Goal: Task Accomplishment & Management: Complete application form

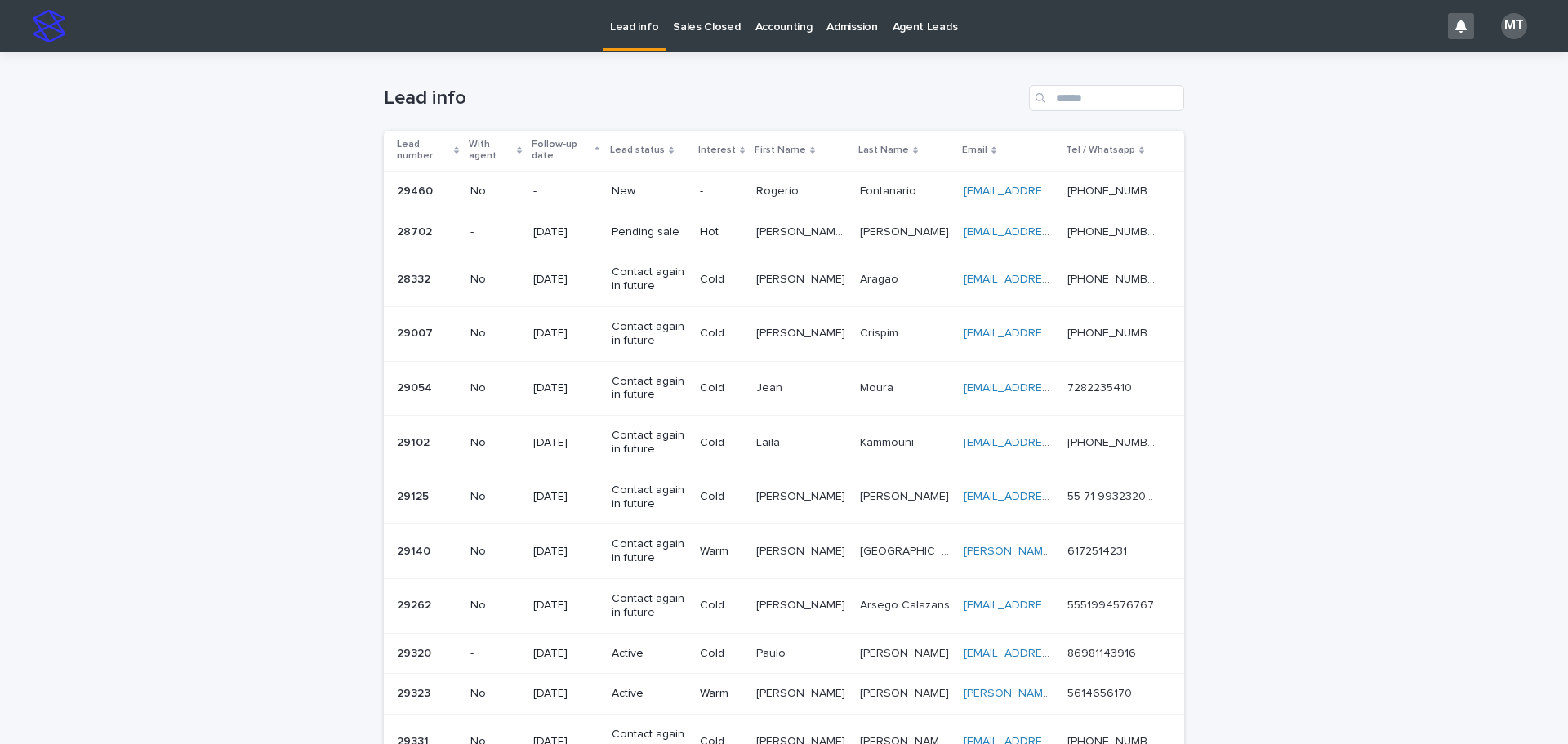
click at [654, 186] on p "New" at bounding box center [649, 191] width 75 height 14
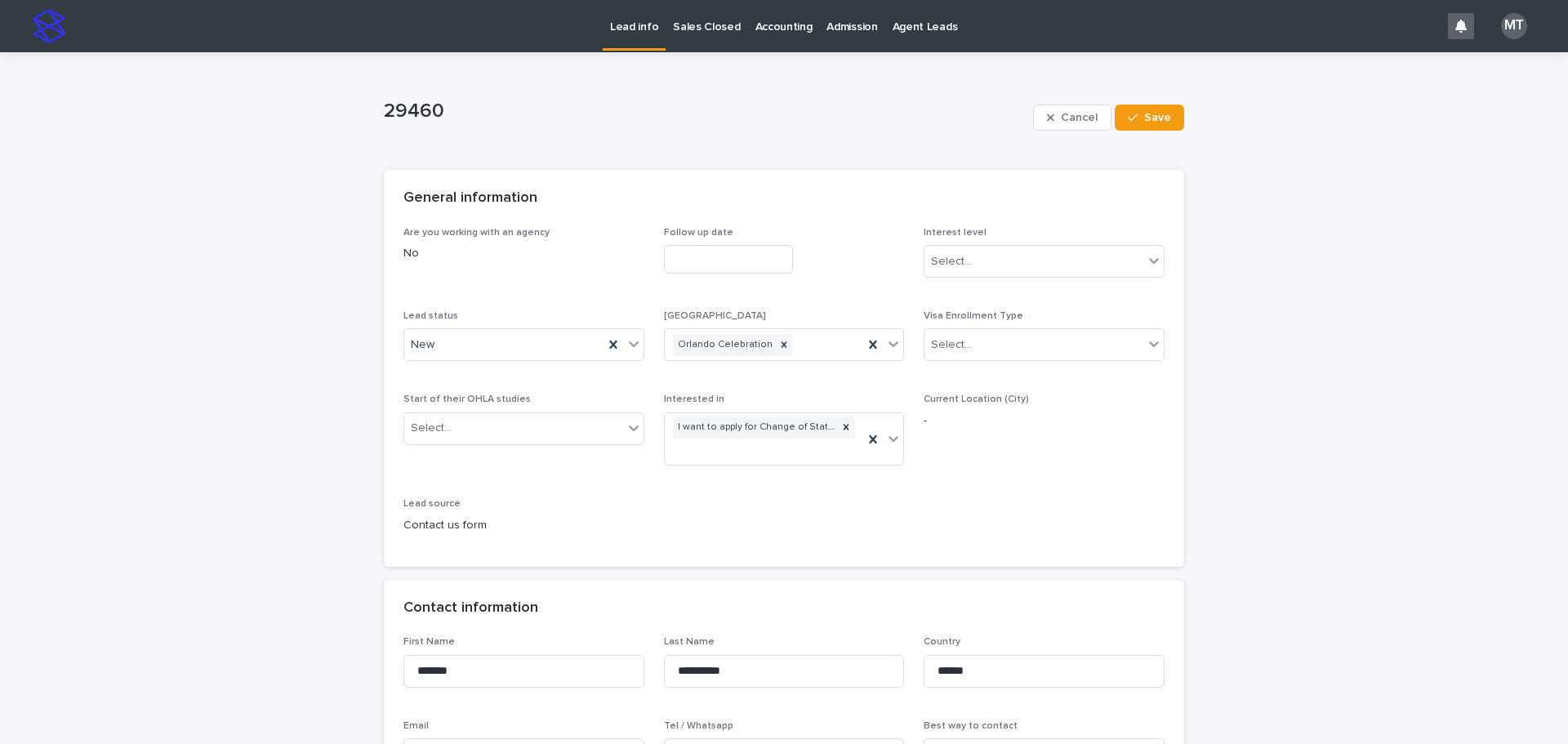
click at [672, 255] on input "text" at bounding box center [728, 259] width 129 height 28
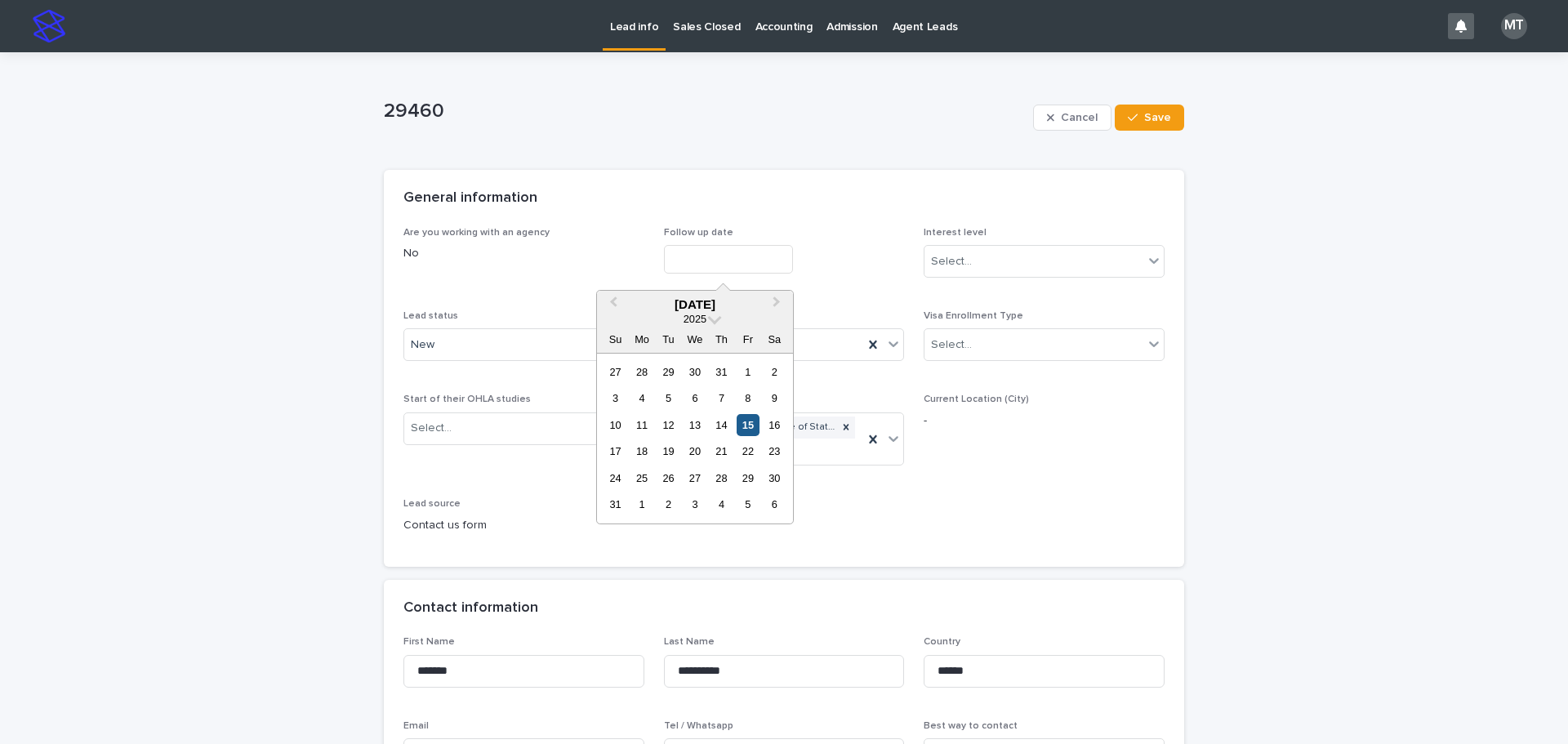
click at [744, 430] on div "15" at bounding box center [747, 425] width 22 height 22
type input "**********"
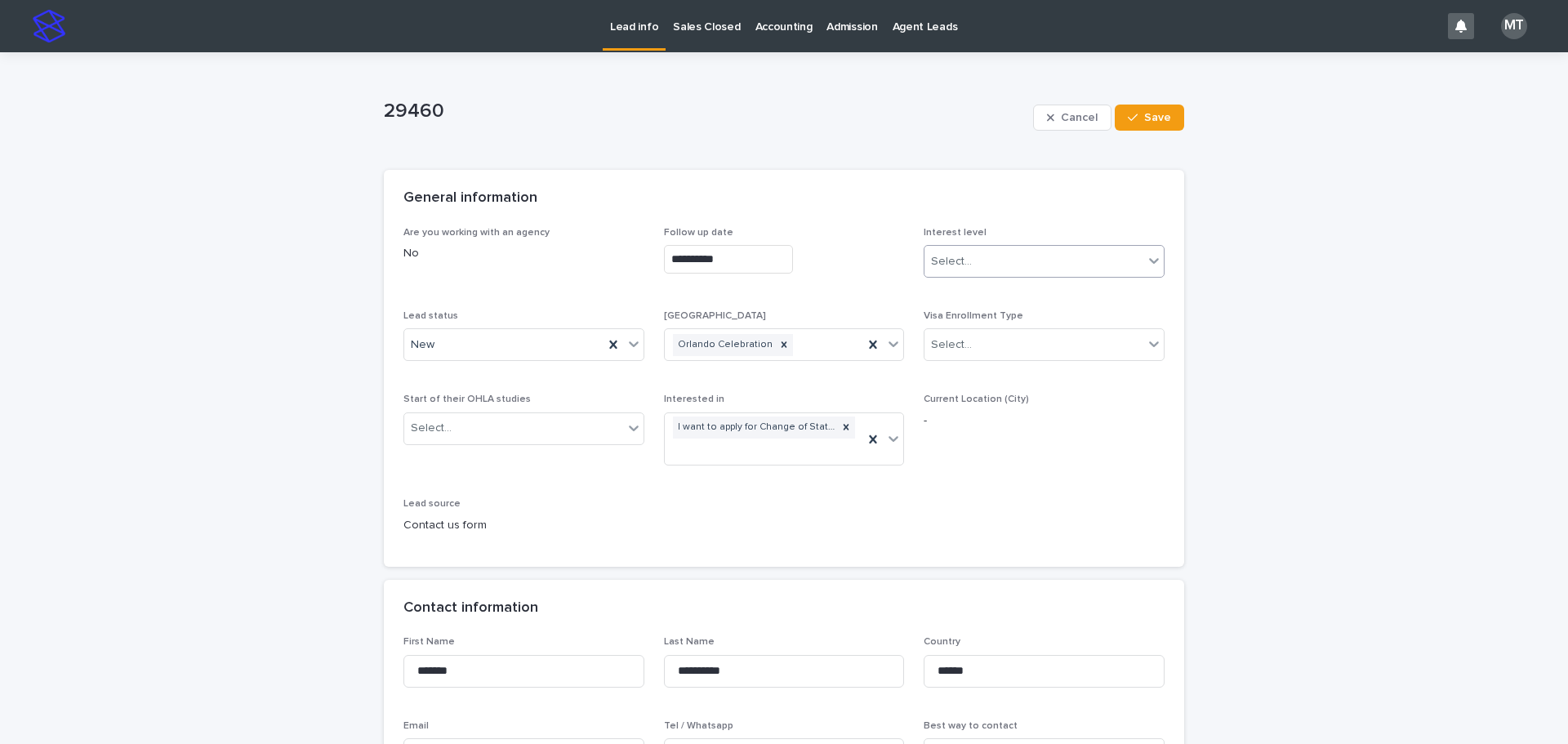
click at [964, 264] on div "Select..." at bounding box center [951, 262] width 41 height 17
click at [944, 343] on div "Cold" at bounding box center [1038, 349] width 239 height 28
click at [514, 341] on div "New" at bounding box center [504, 345] width 199 height 27
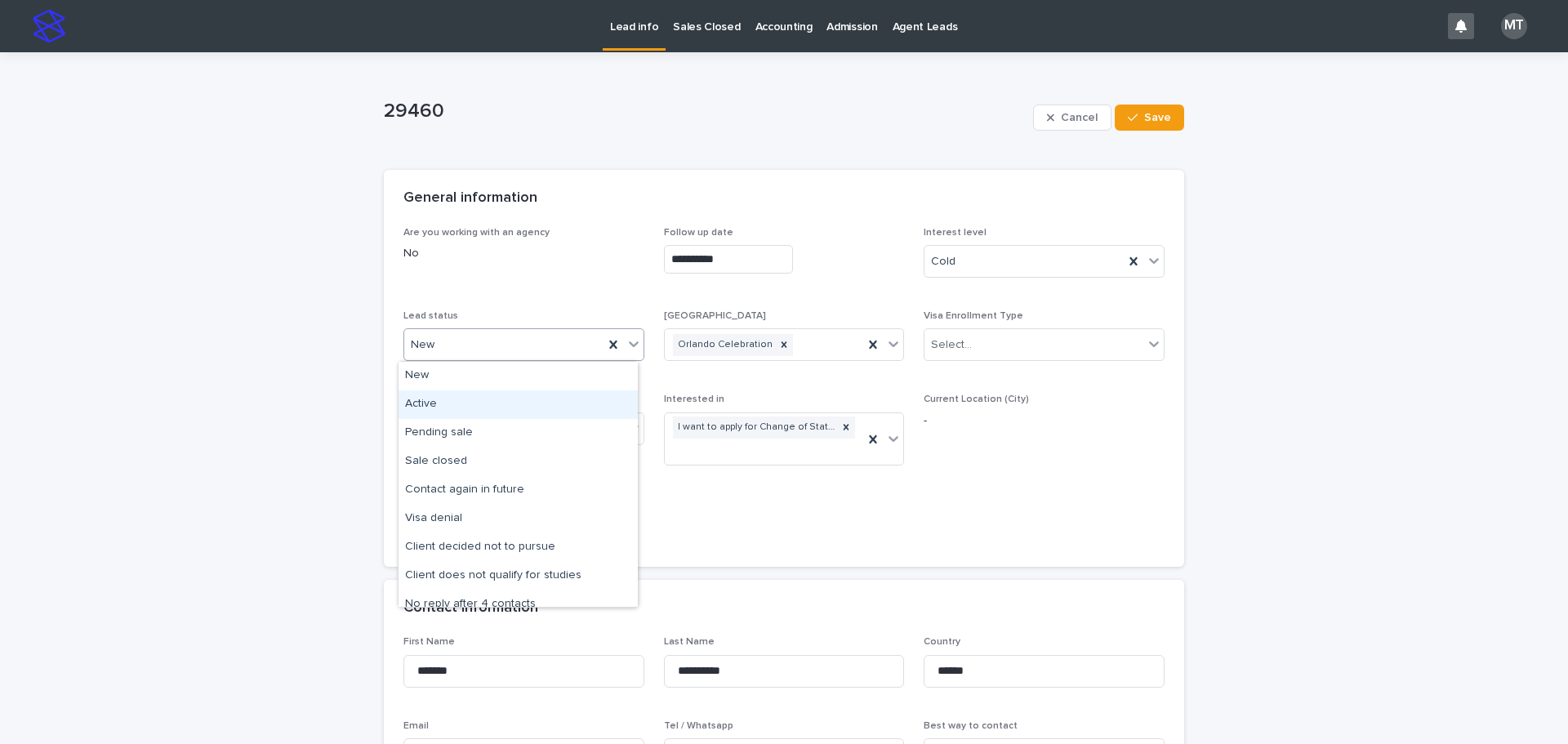
click at [448, 399] on div "Active" at bounding box center [517, 403] width 239 height 28
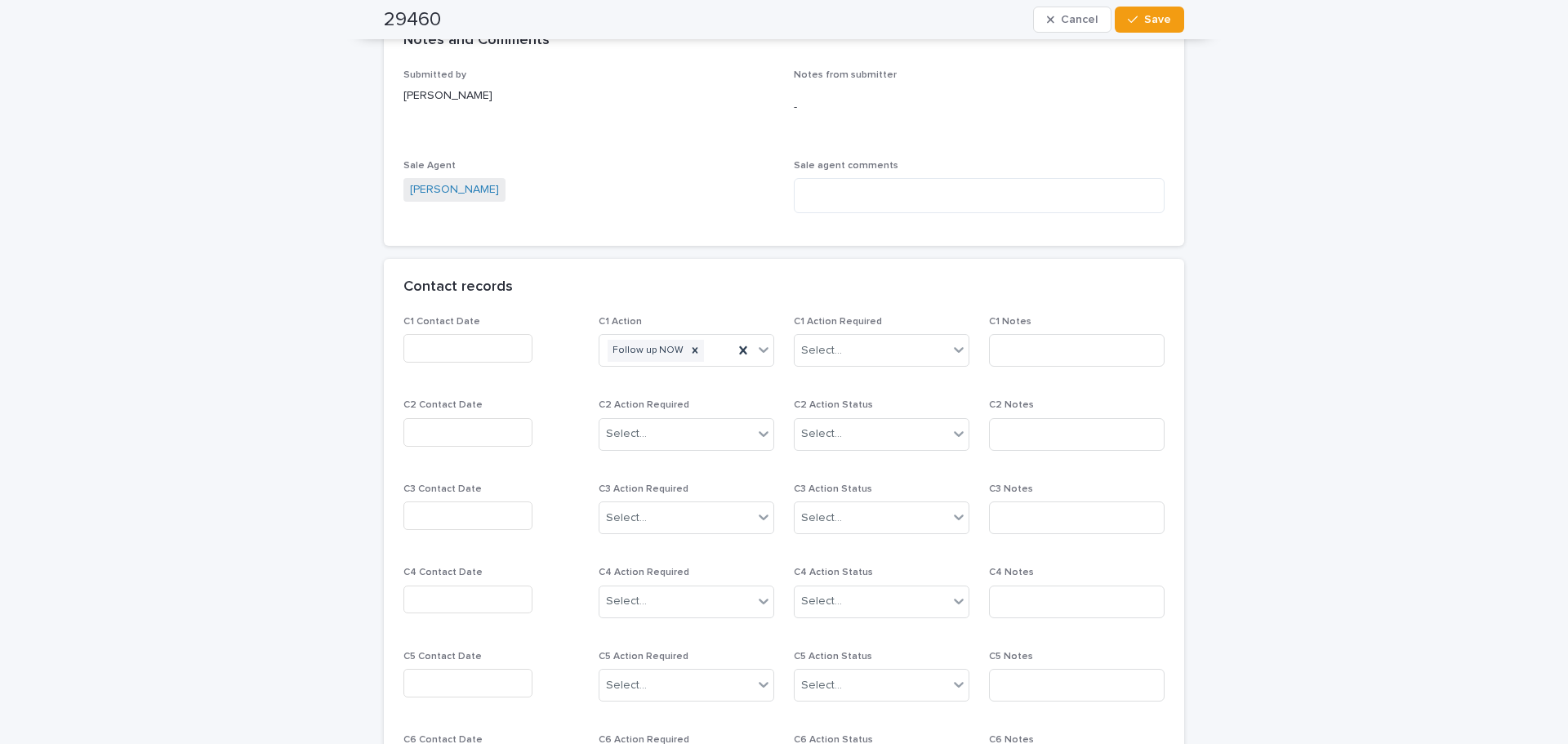
scroll to position [1225, 0]
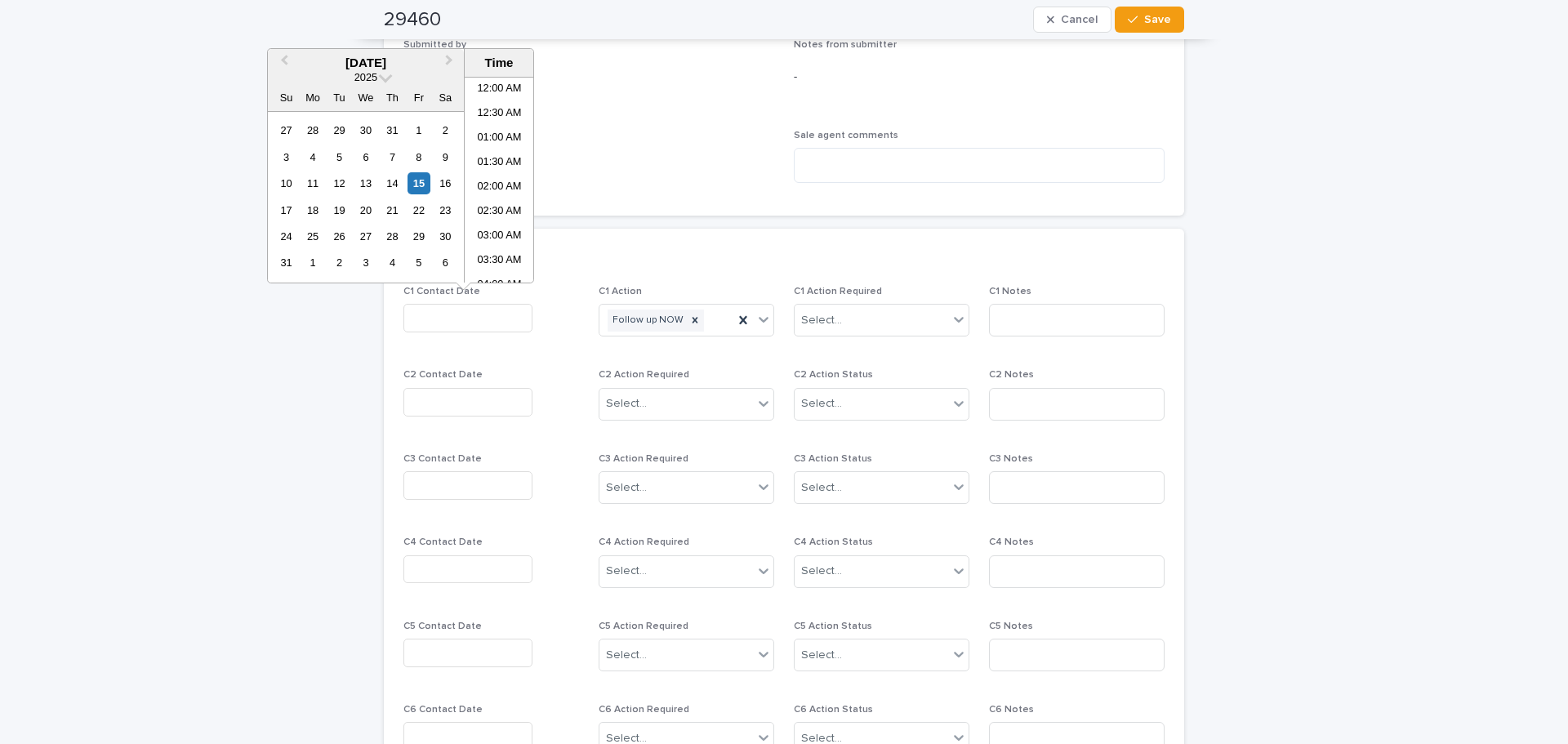
click at [431, 312] on input "text" at bounding box center [468, 317] width 129 height 28
click at [505, 205] on li "11:00 AM" at bounding box center [499, 203] width 69 height 25
type input "**********"
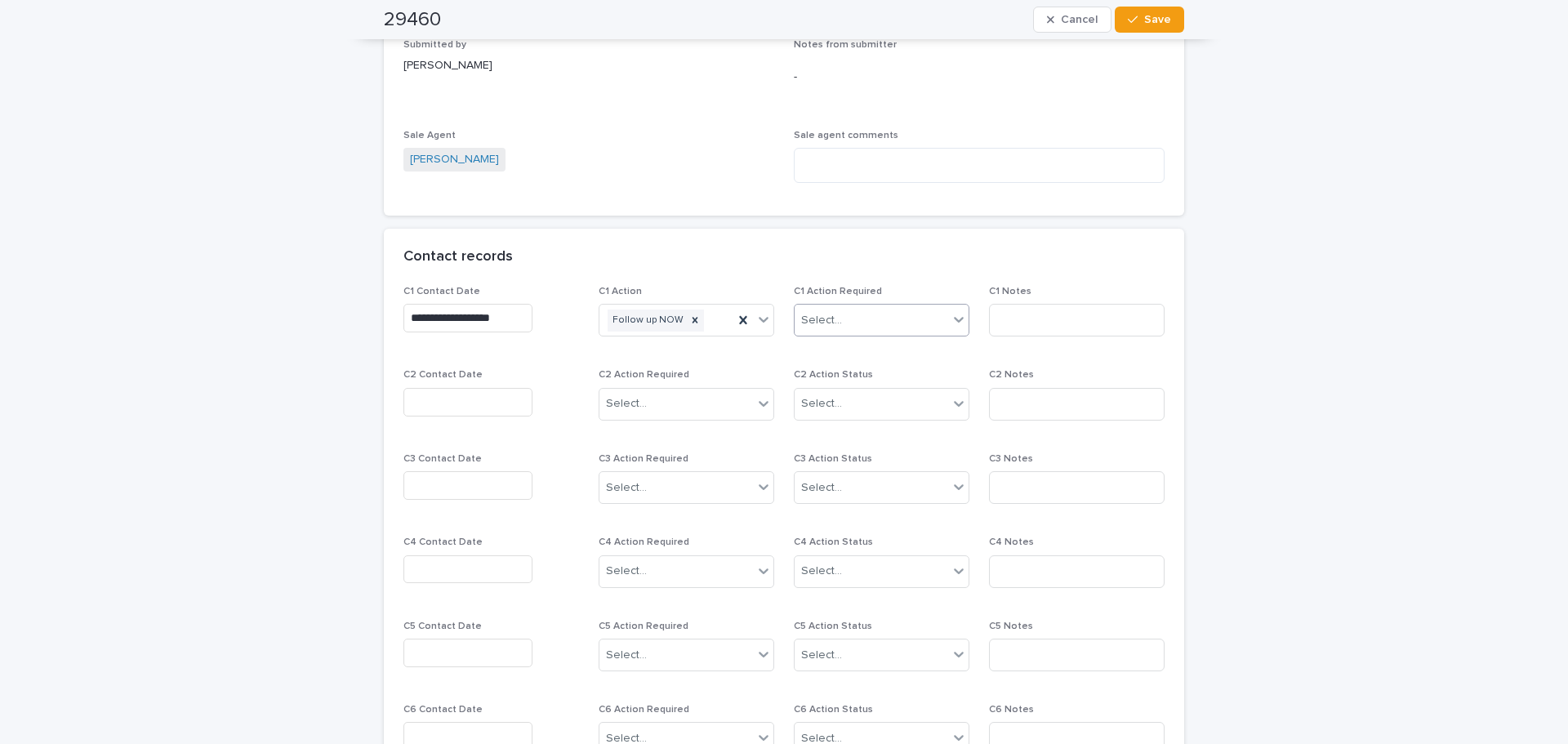
click at [809, 316] on div "Select..." at bounding box center [821, 320] width 41 height 17
click at [839, 376] on div "Completed" at bounding box center [875, 380] width 174 height 28
click at [1010, 324] on input at bounding box center [1076, 320] width 175 height 33
type input "*****"
click at [1144, 15] on span "Save" at bounding box center [1158, 19] width 27 height 12
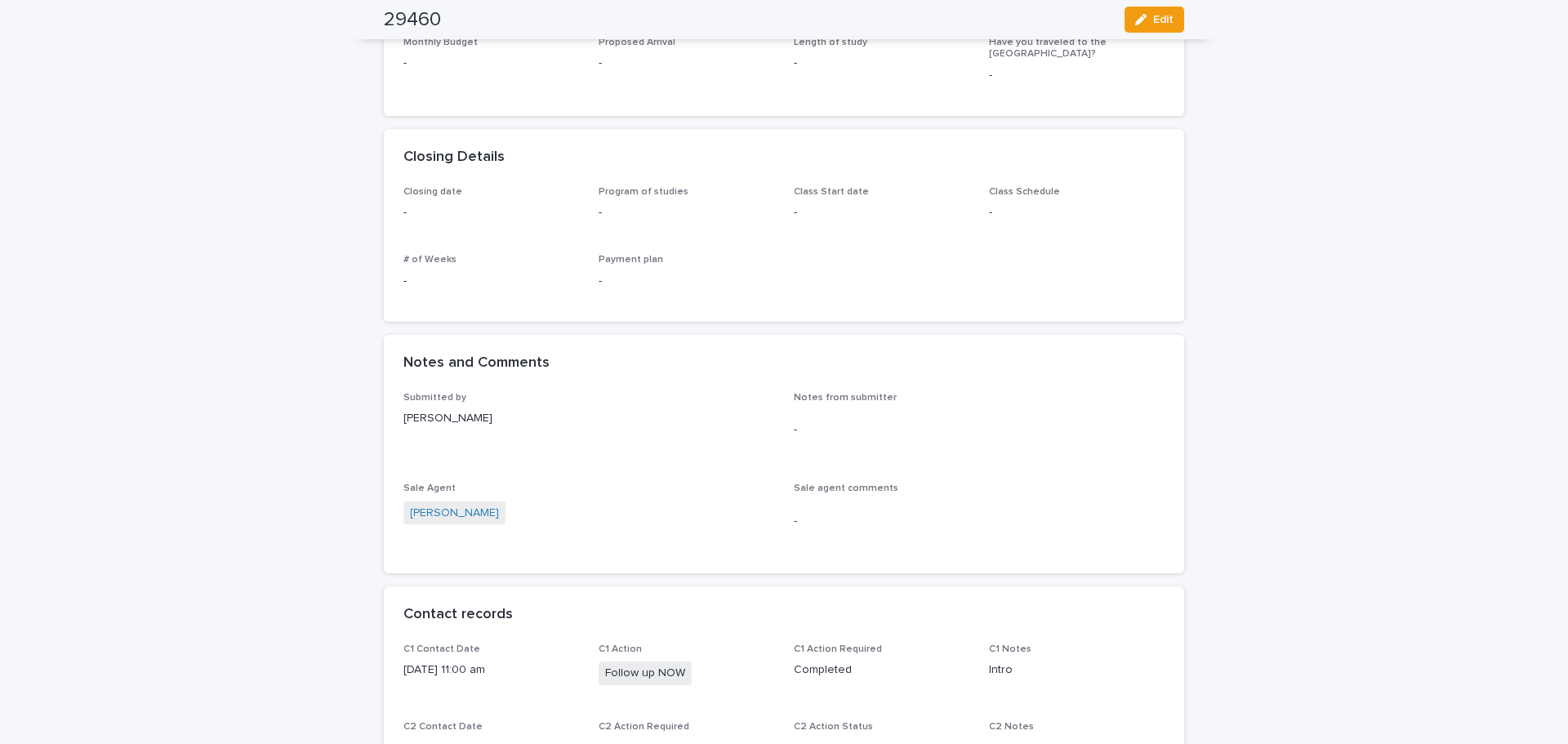
scroll to position [816, 0]
